Goal: Task Accomplishment & Management: Manage account settings

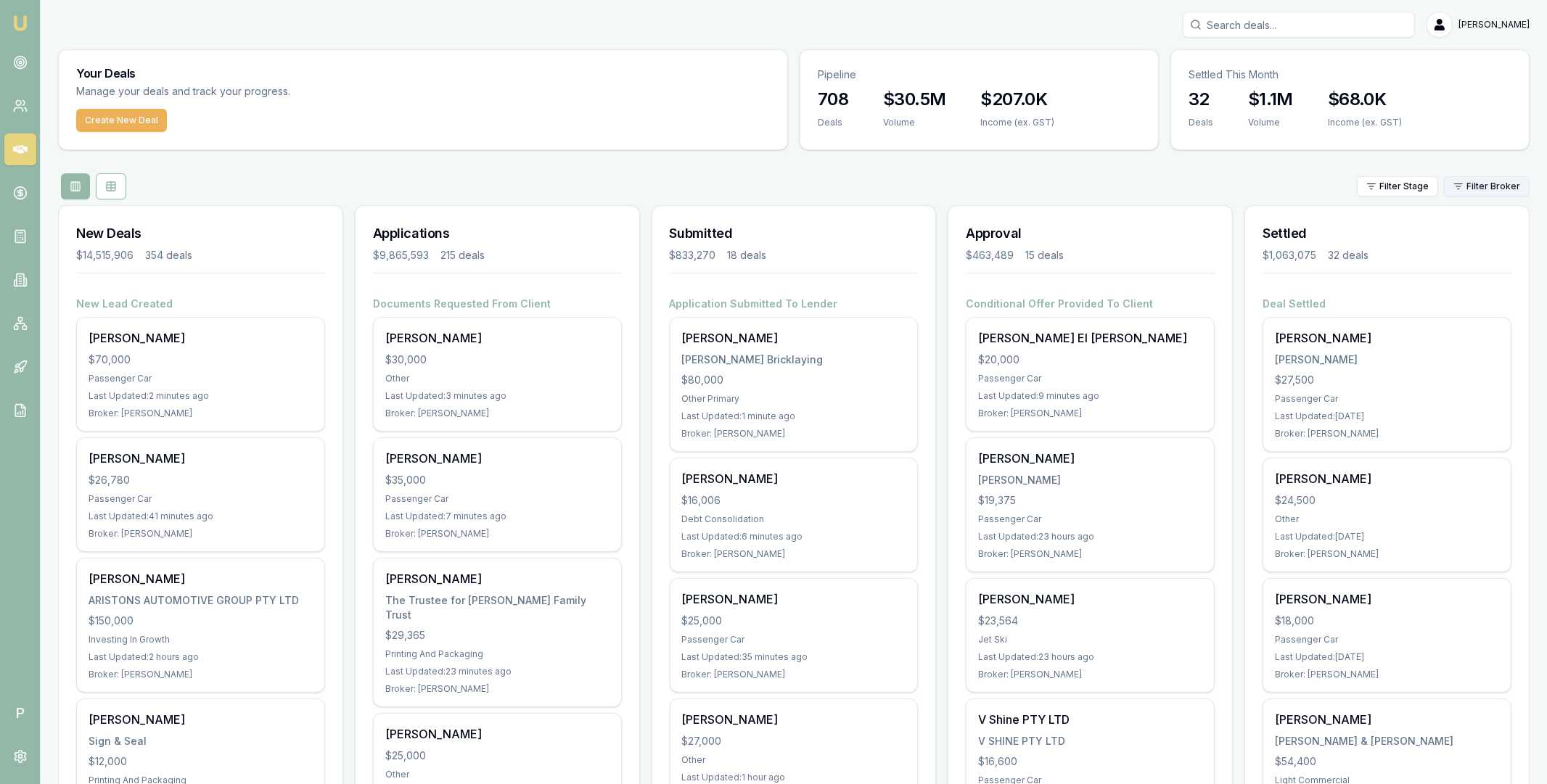
click at [1472, 189] on html "Emu Broker P [PERSON_NAME] Toggle Menu Your Deals Manage your deals and track y…" at bounding box center [774, 392] width 1547 height 784
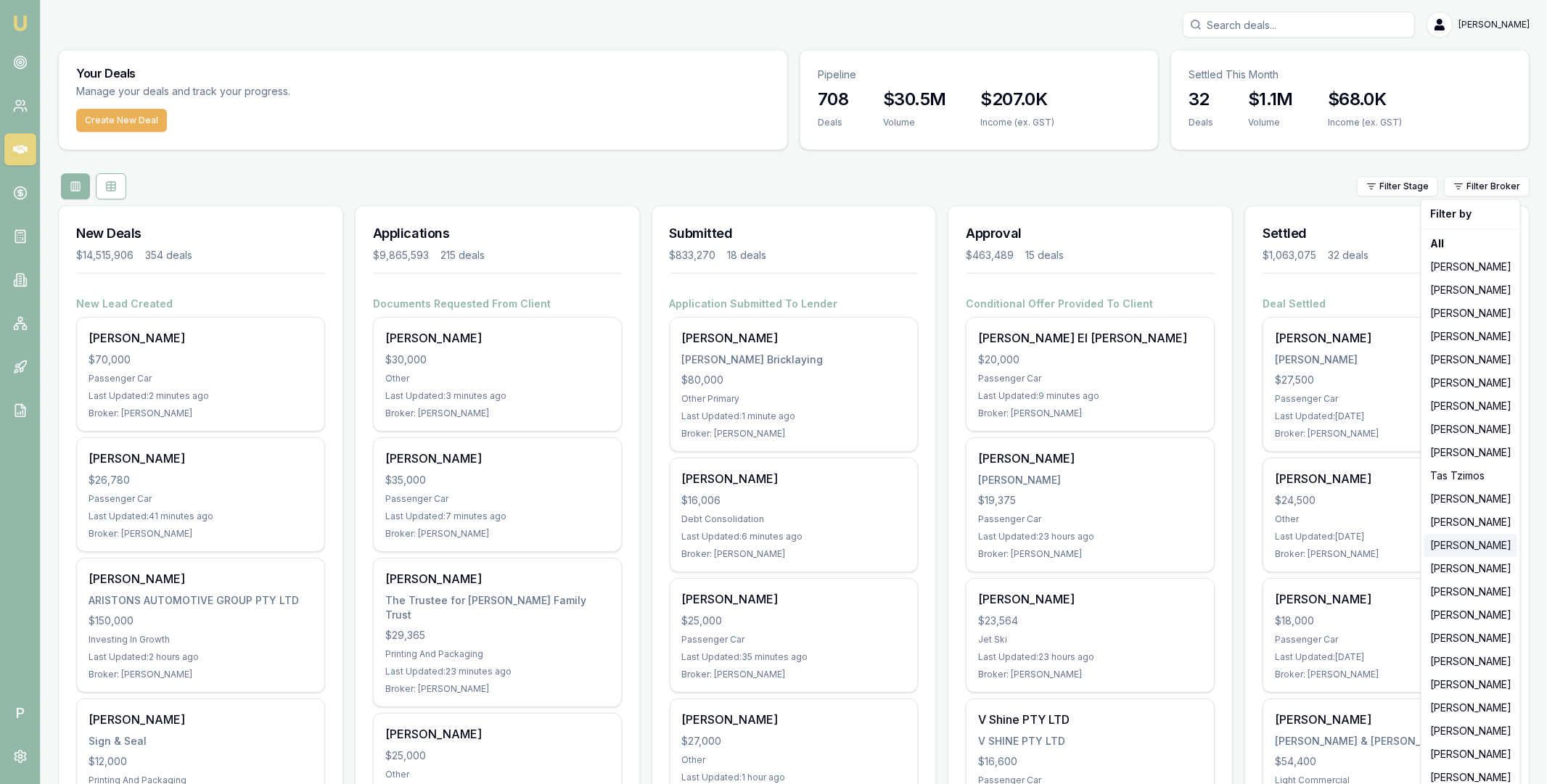
click at [1474, 546] on div "Adam Howell" at bounding box center [1471, 546] width 93 height 24
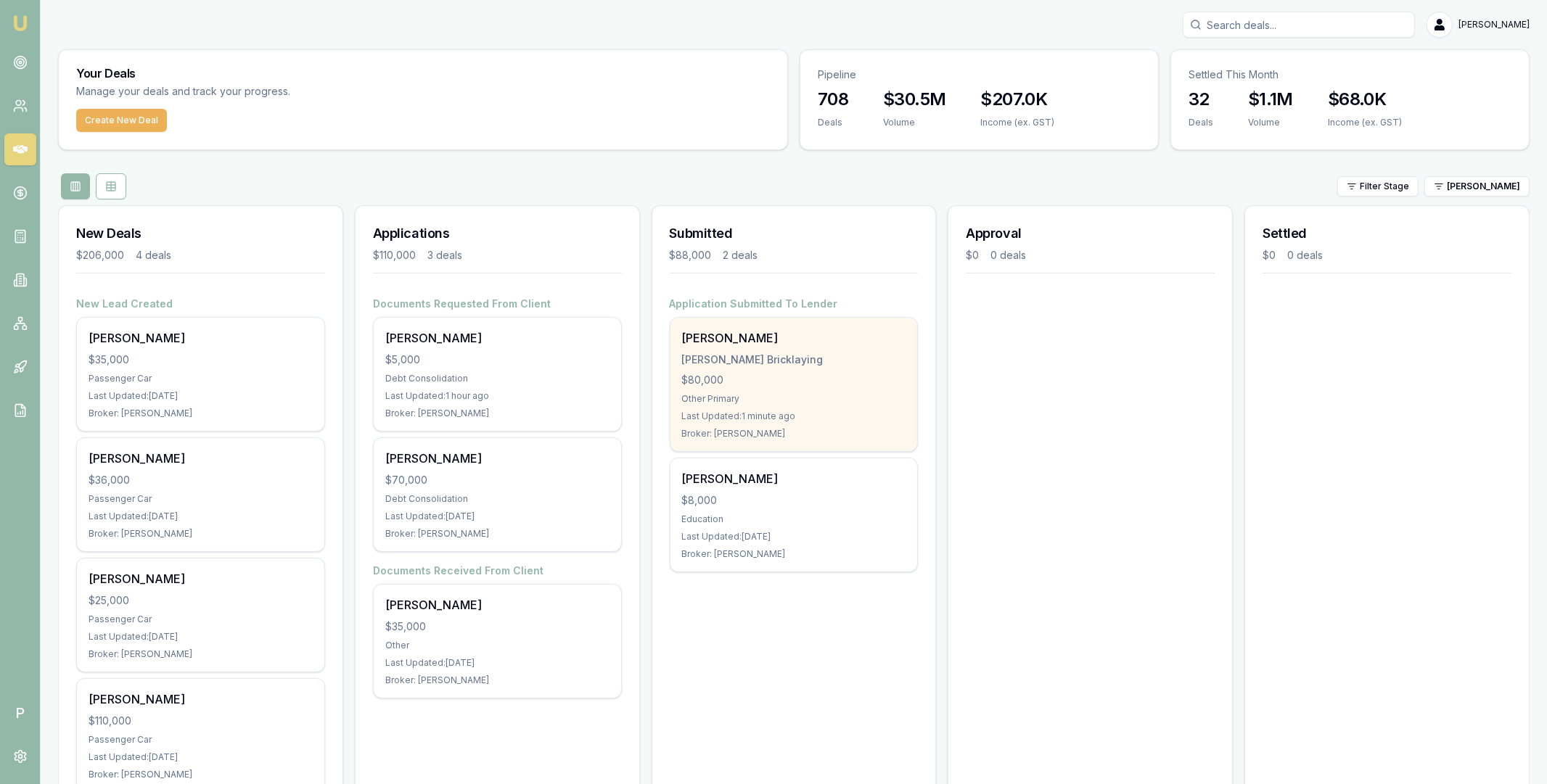
click at [810, 367] on div "Trent Keily Keily Bricklaying $80,000 Other Primary Last Updated: 1 minute ago …" at bounding box center [794, 384] width 247 height 133
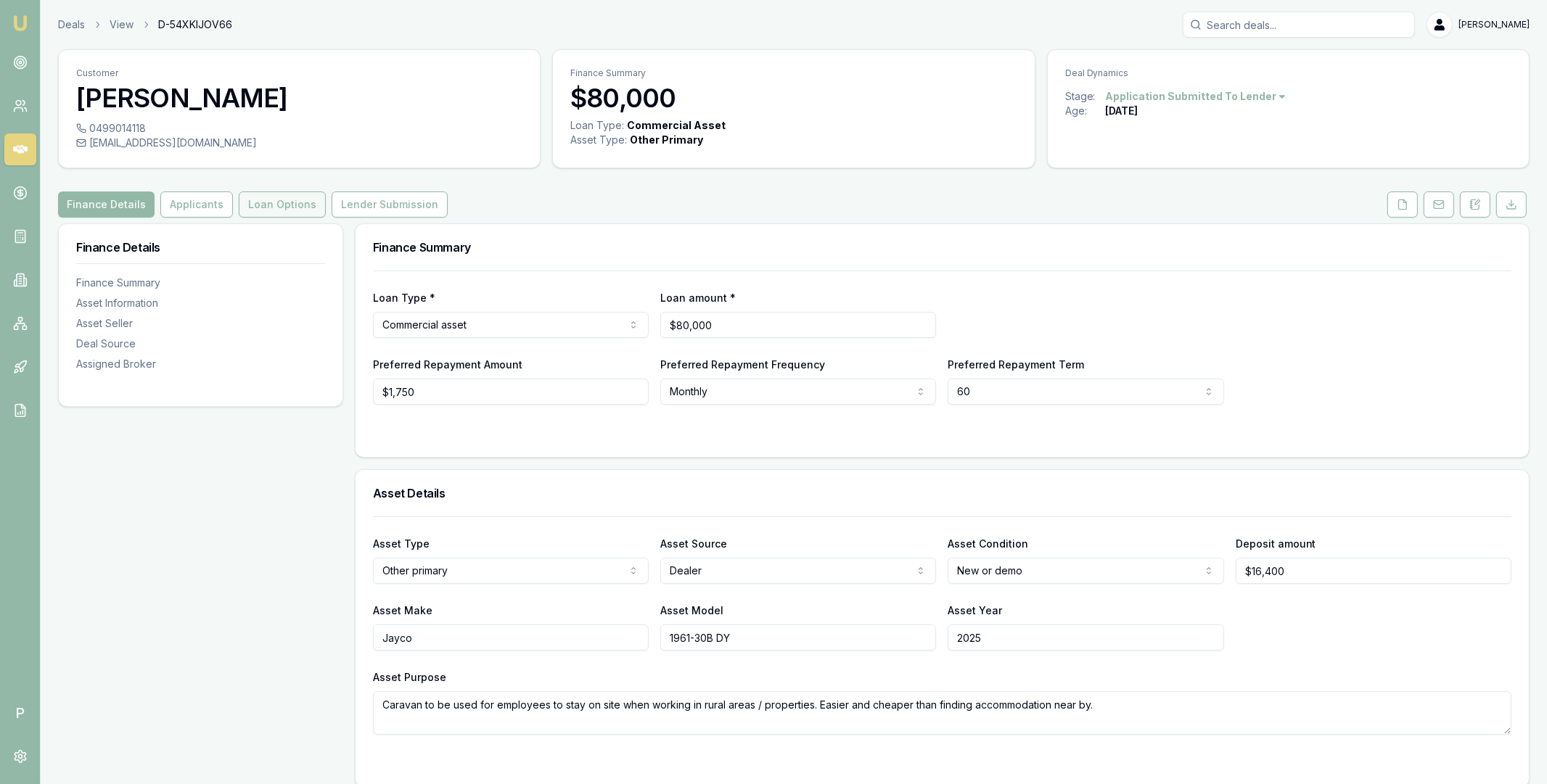
click at [302, 202] on button "Loan Options" at bounding box center [283, 204] width 87 height 26
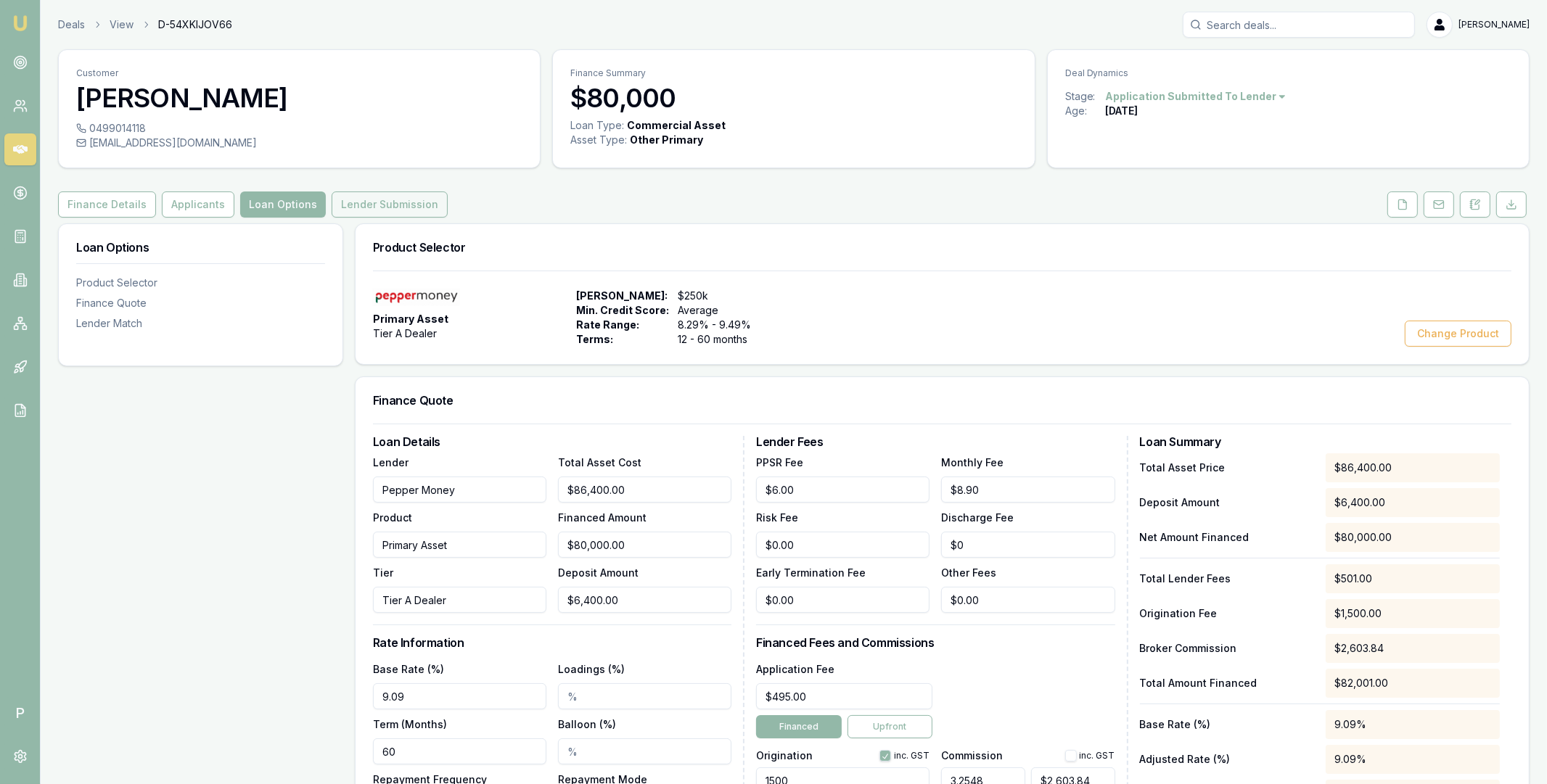
click at [375, 205] on button "Lender Submission" at bounding box center [390, 204] width 117 height 26
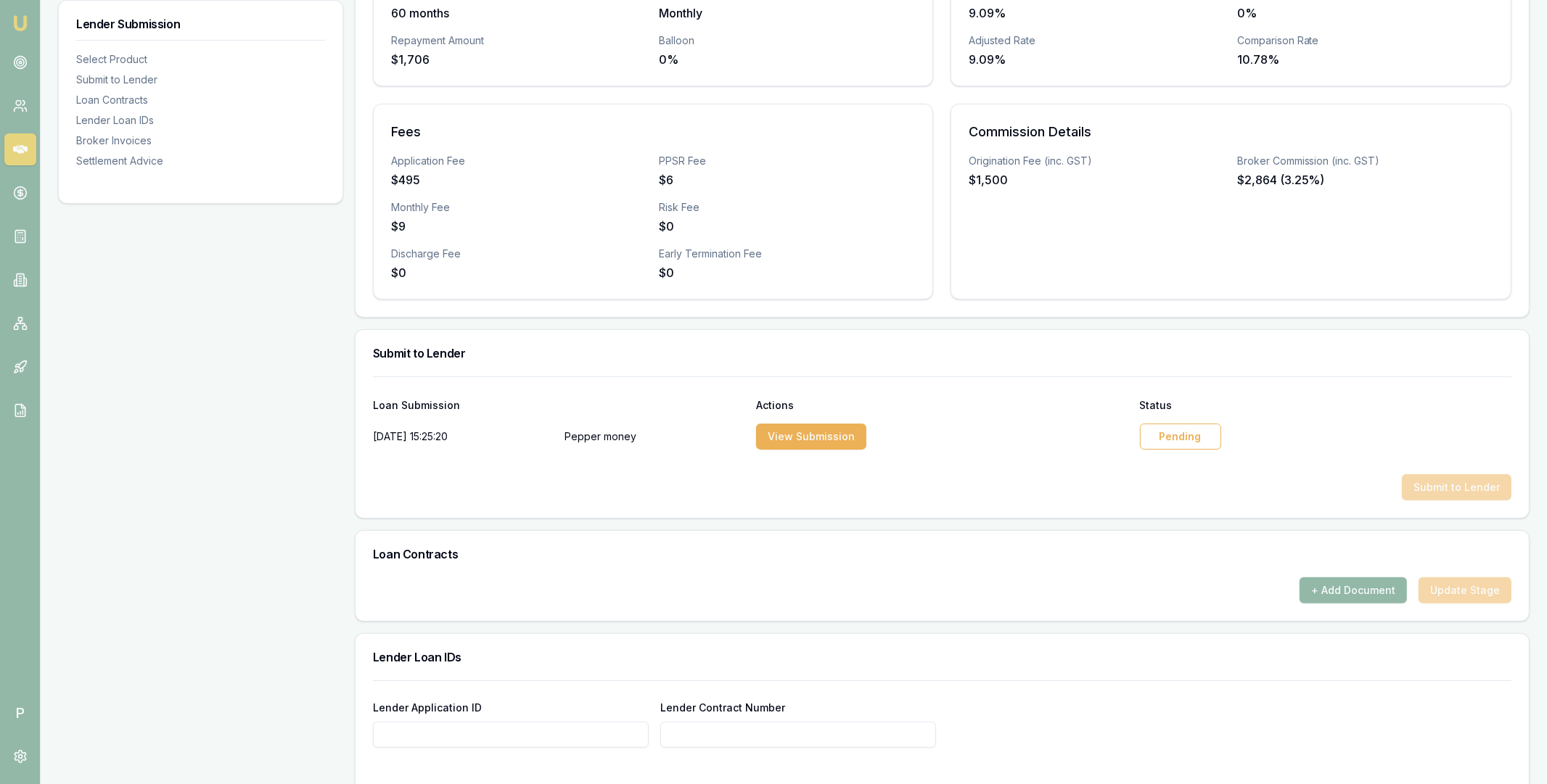
scroll to position [614, 0]
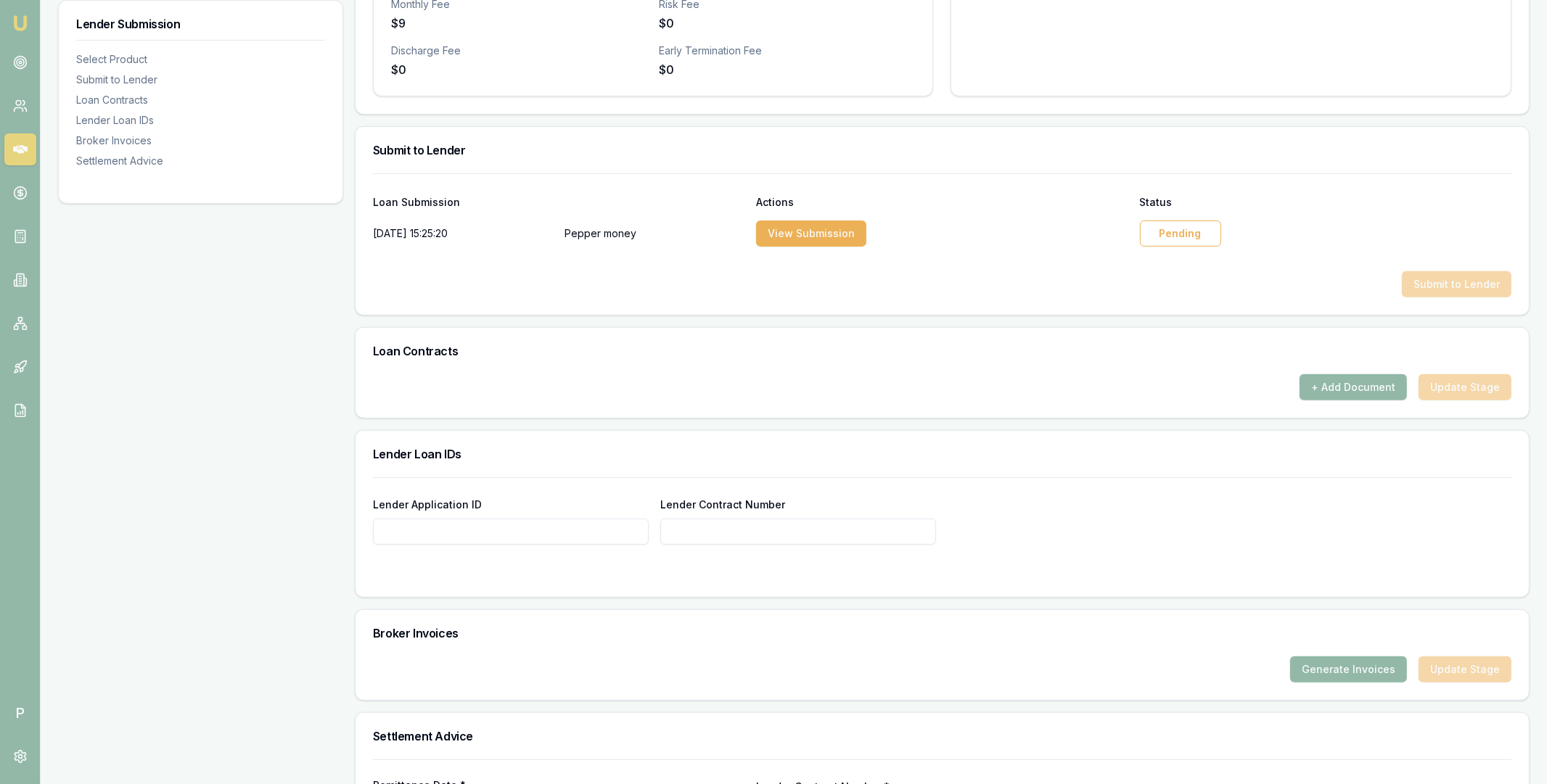
click at [1149, 272] on div "Submit to Lender" at bounding box center [942, 284] width 1138 height 26
click at [1169, 228] on div "Pending" at bounding box center [1181, 233] width 81 height 26
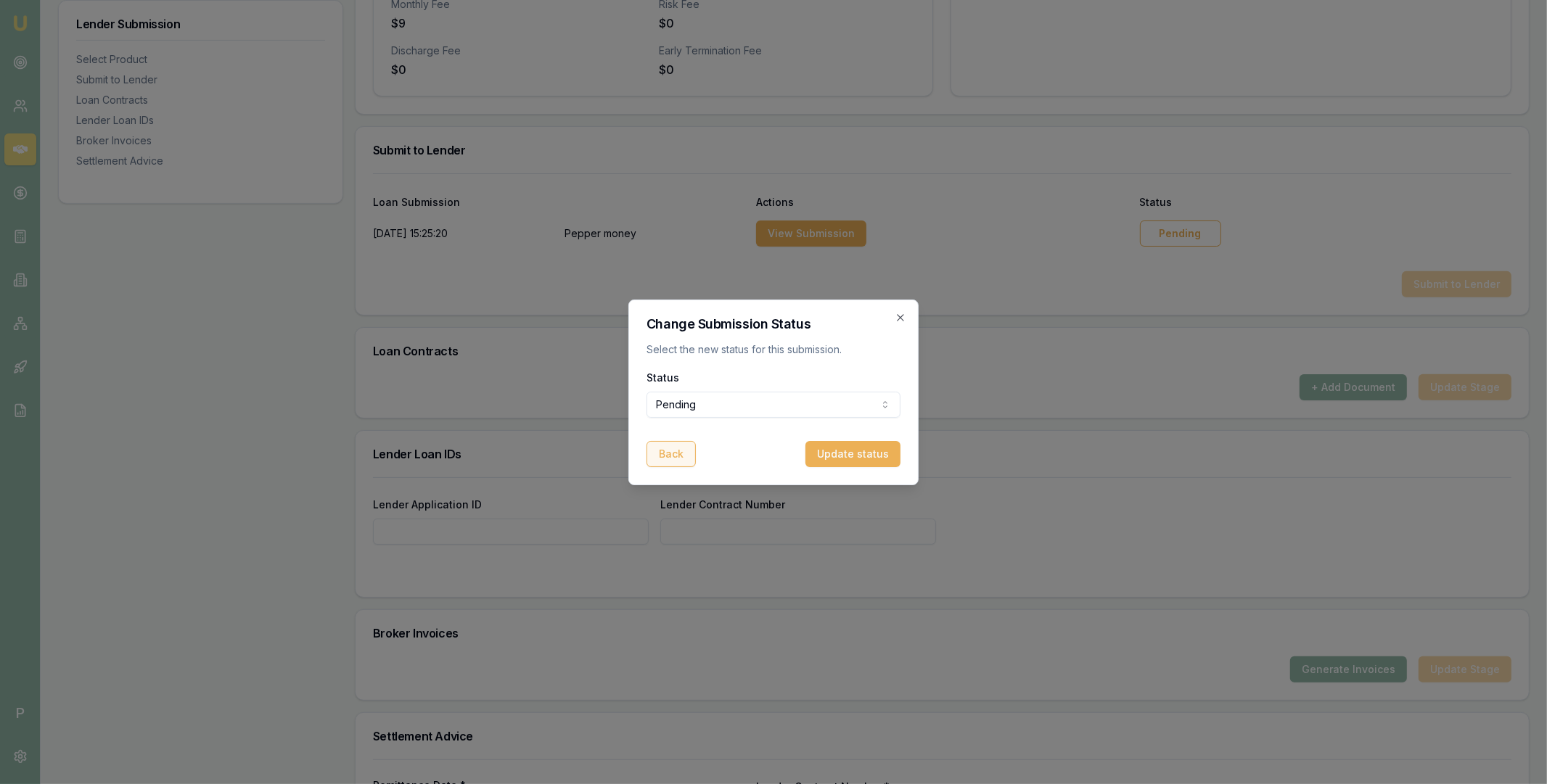
click at [676, 452] on button "Back" at bounding box center [671, 454] width 49 height 26
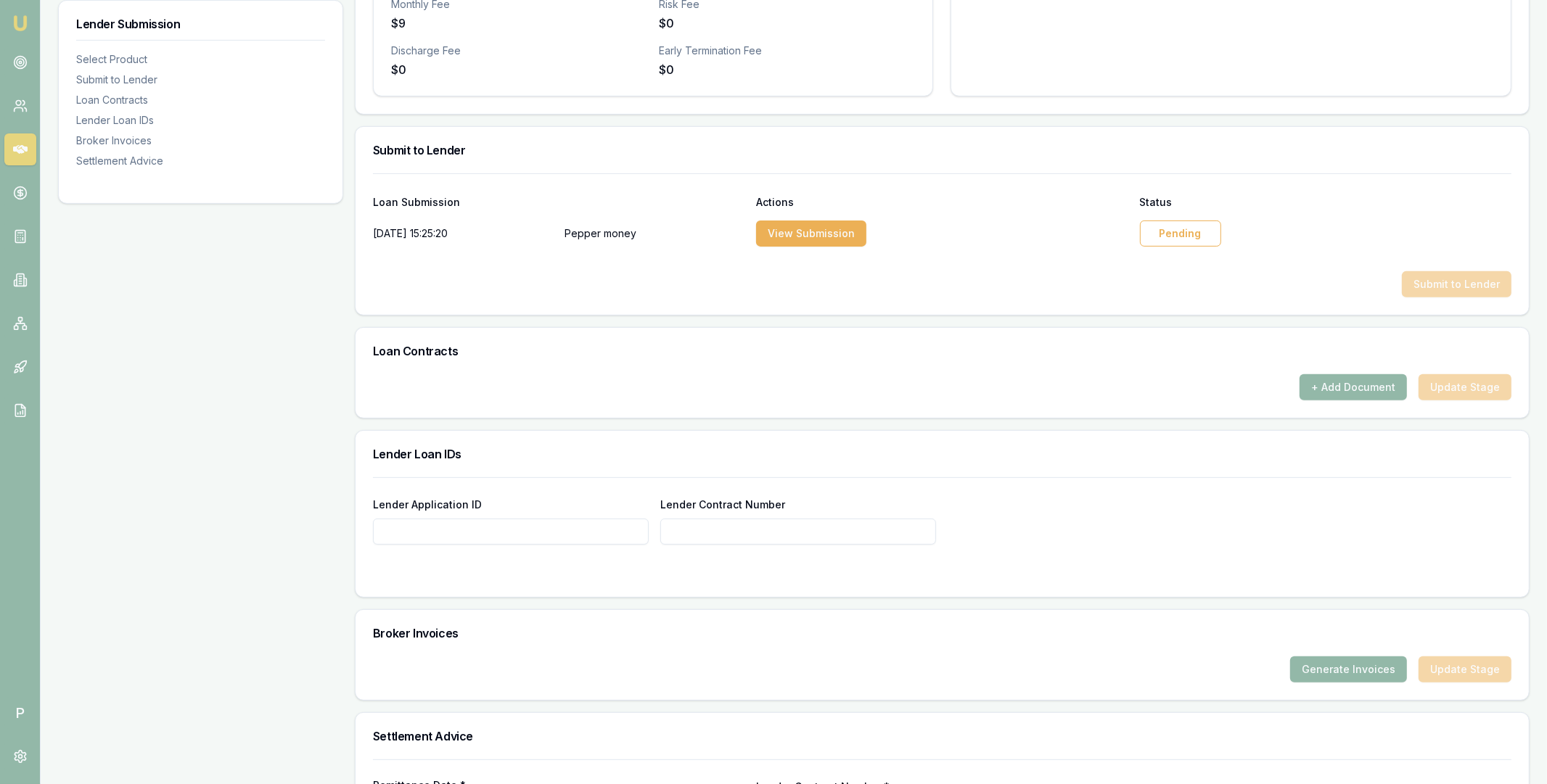
click at [1177, 234] on div "Pending" at bounding box center [1181, 233] width 81 height 26
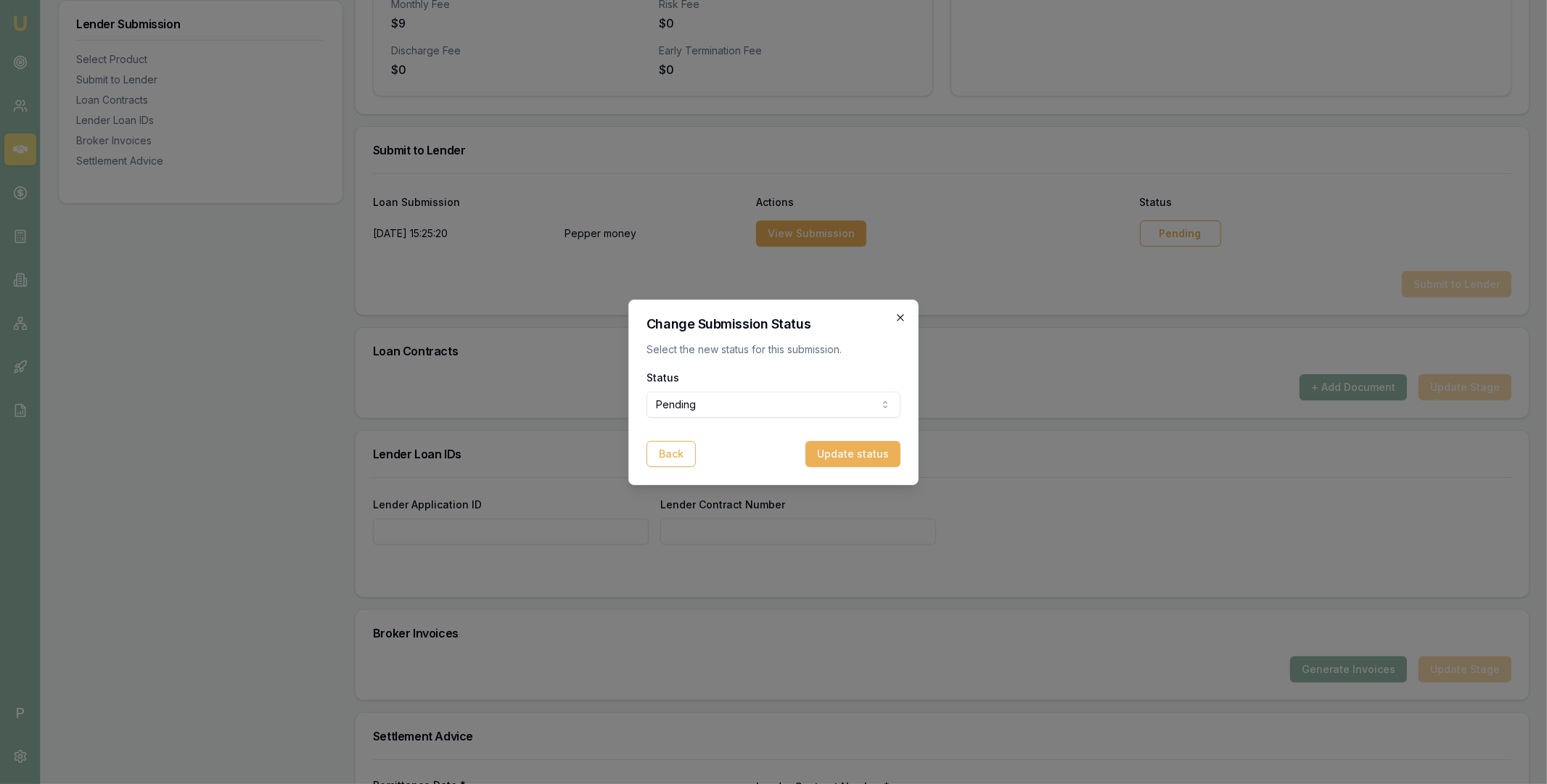
click at [901, 317] on icon "button" at bounding box center [900, 317] width 7 height 7
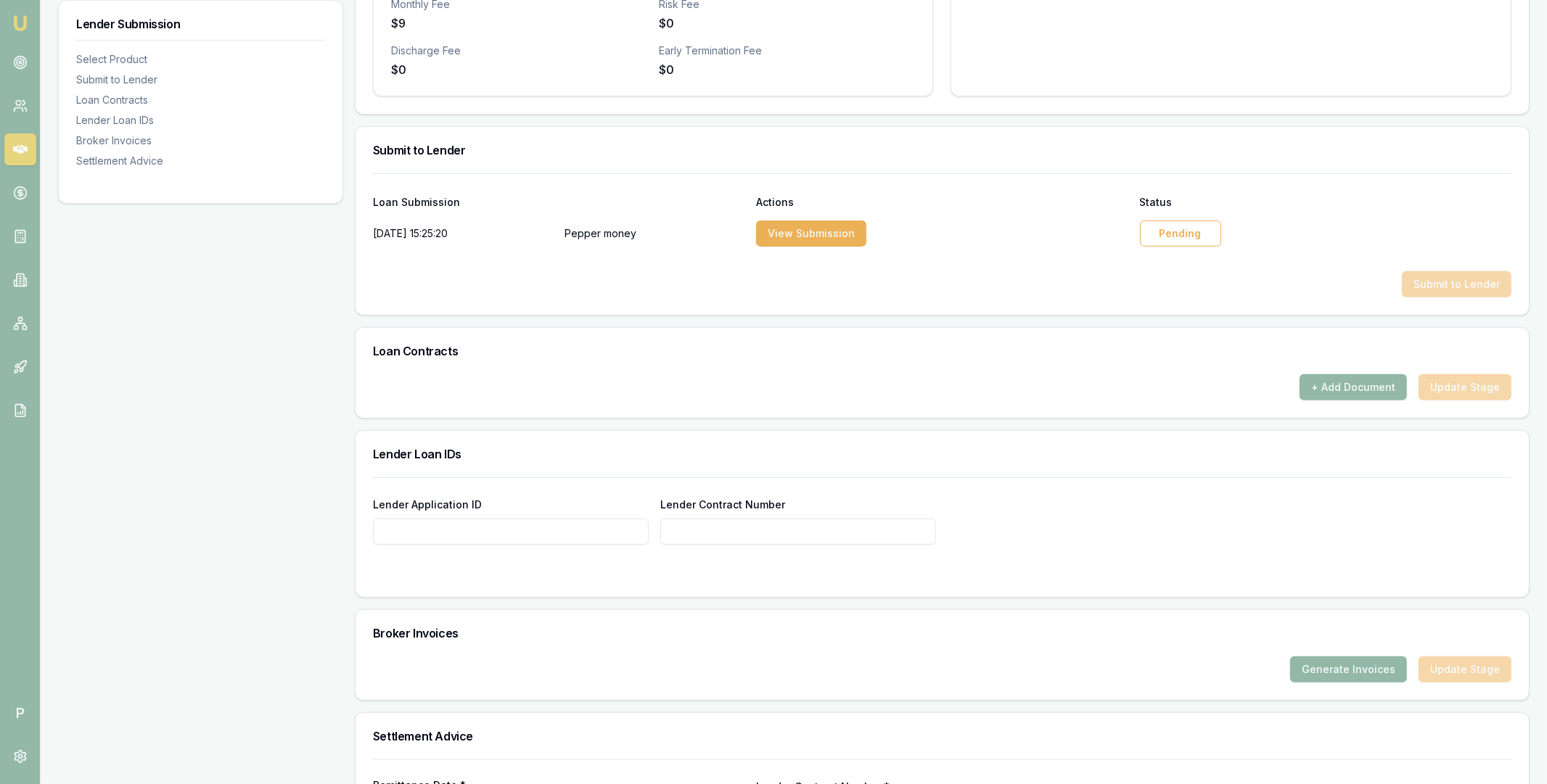
click at [1170, 234] on div "Pending" at bounding box center [1181, 233] width 81 height 26
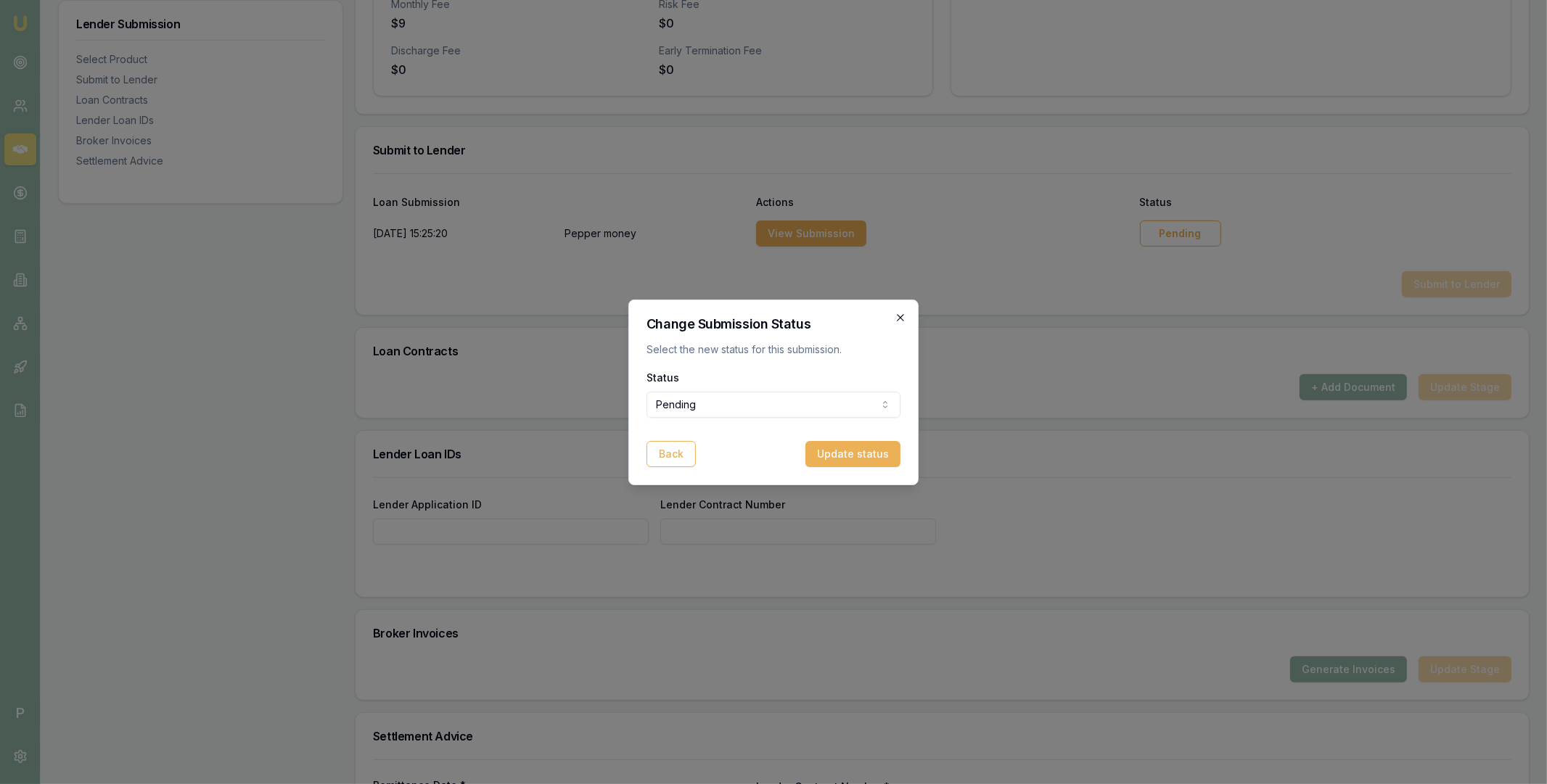
click at [900, 317] on icon "button" at bounding box center [900, 317] width 7 height 7
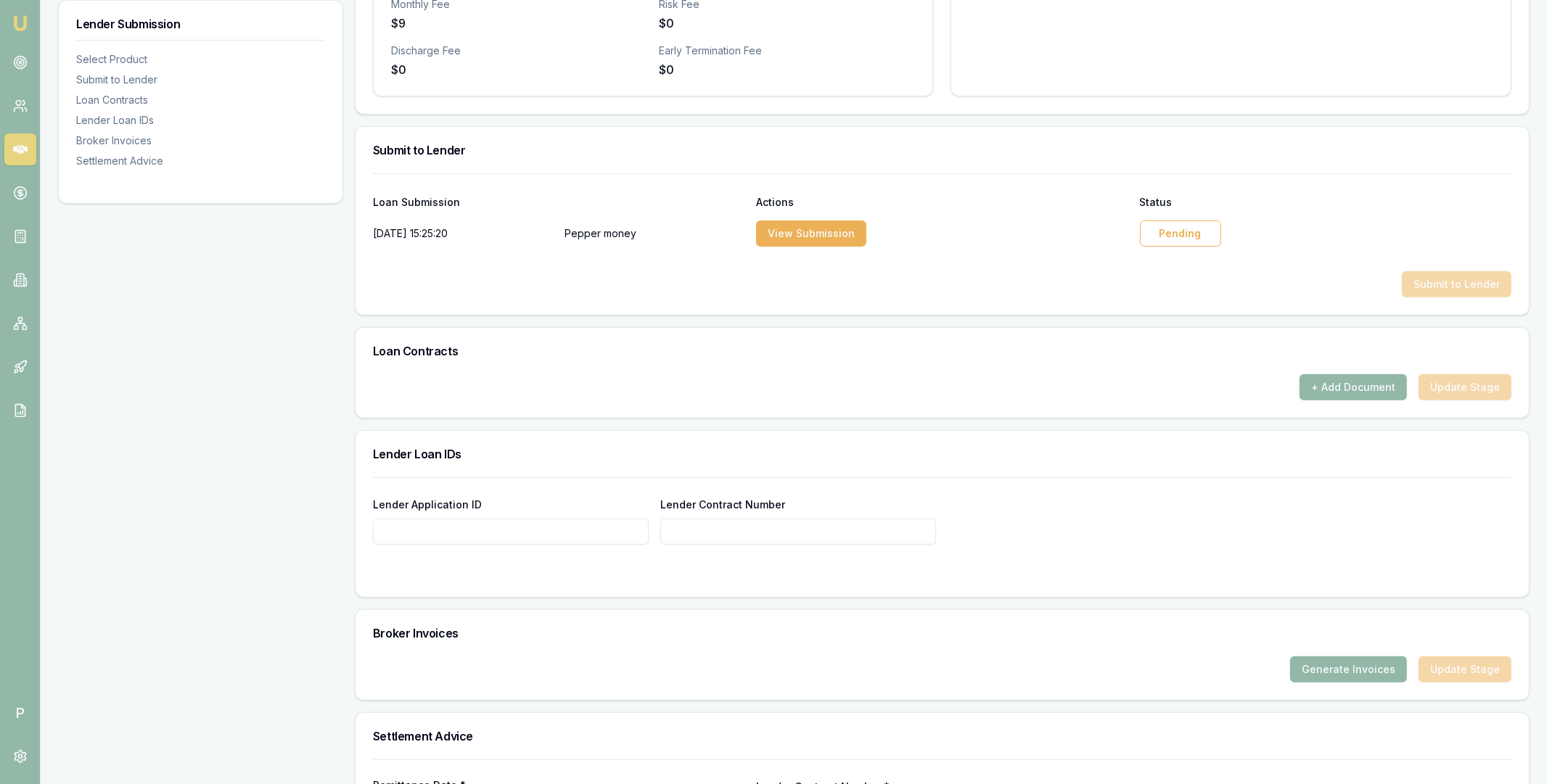
click at [999, 284] on div "Submit to Lender" at bounding box center [942, 284] width 1138 height 26
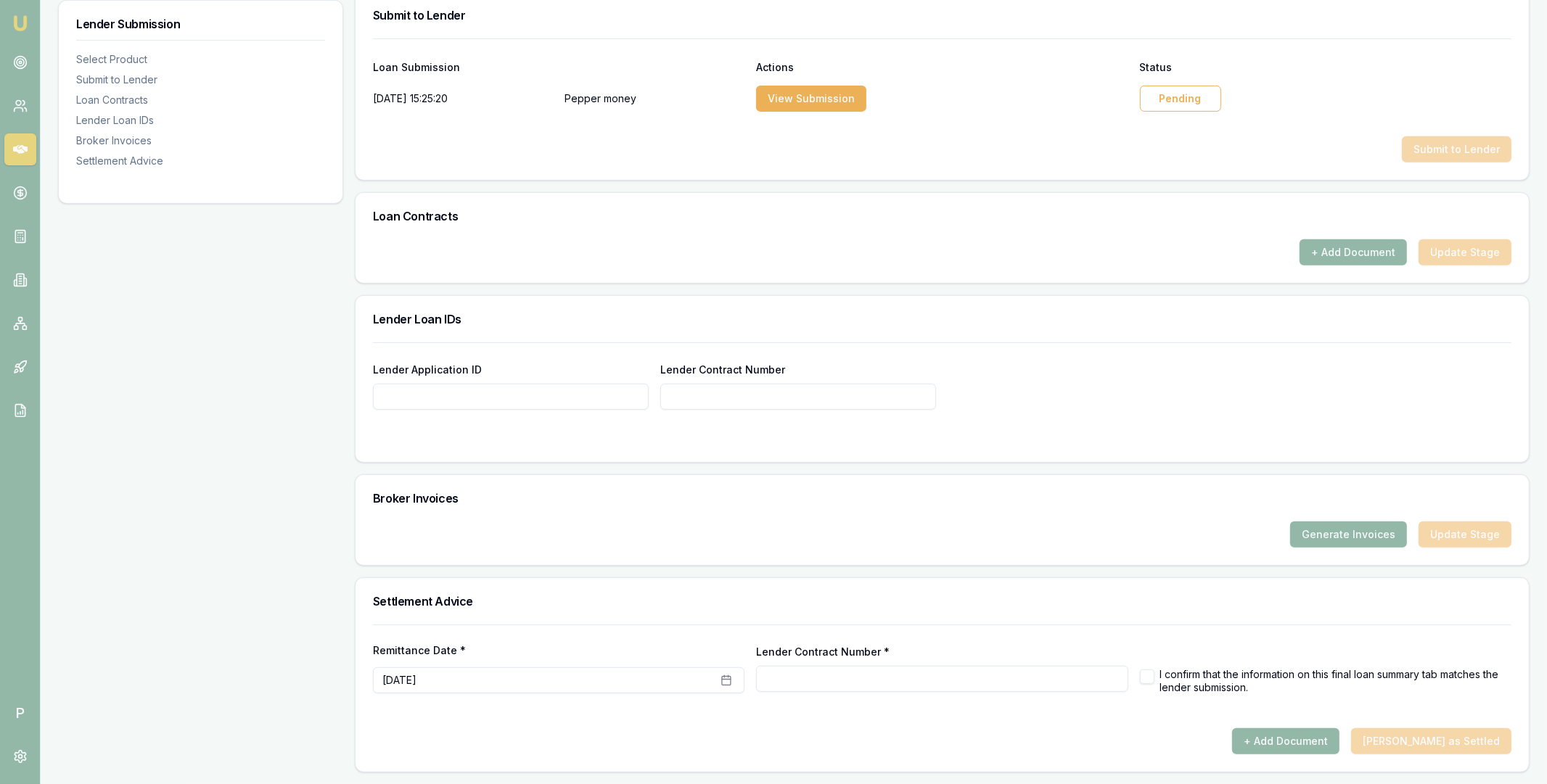
scroll to position [0, 0]
